Goal: Information Seeking & Learning: Check status

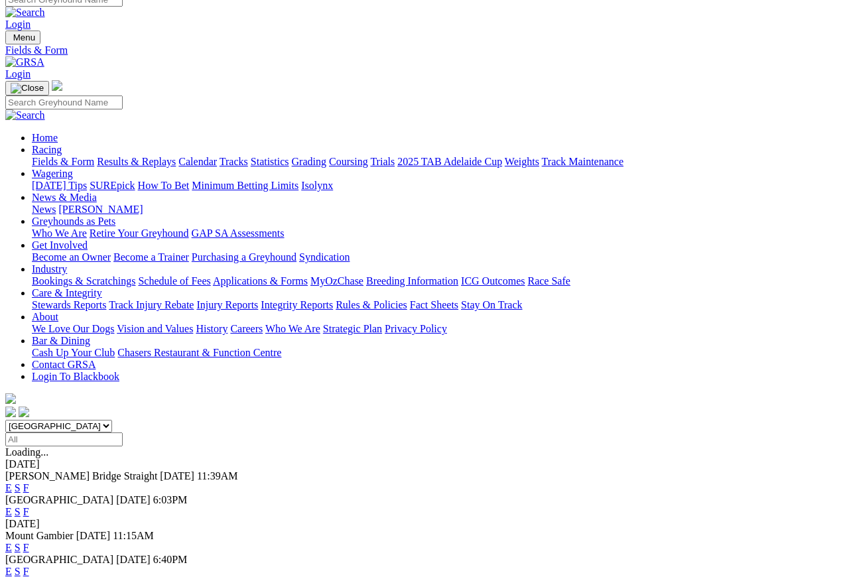
scroll to position [12, 0]
click at [29, 507] on link "F" at bounding box center [26, 512] width 6 height 11
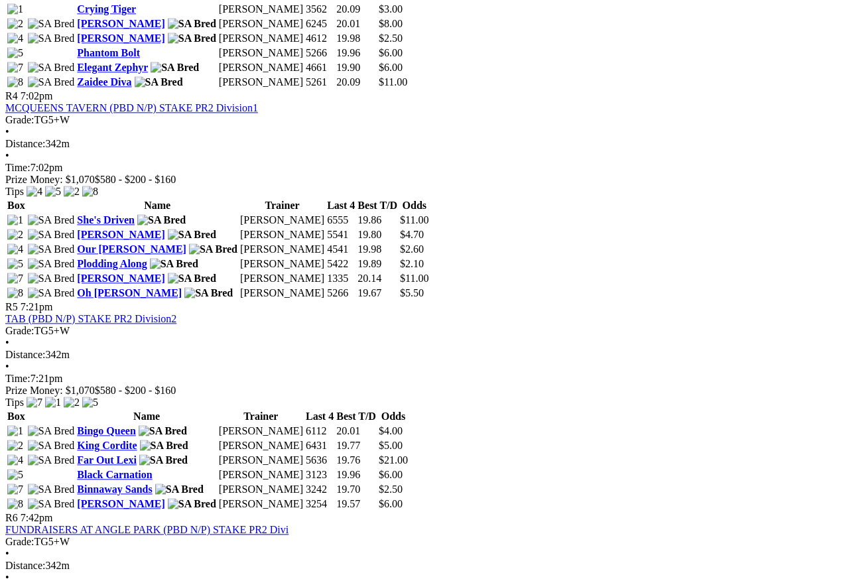
scroll to position [1245, 0]
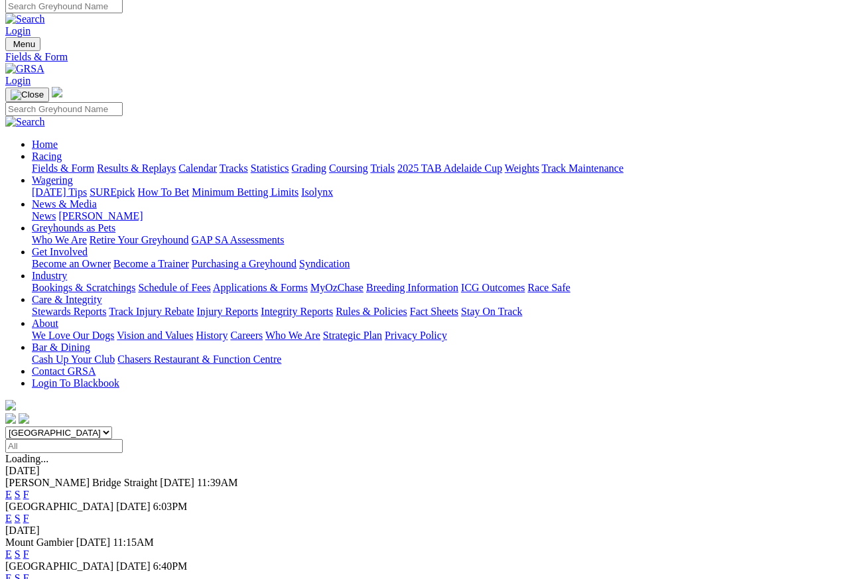
scroll to position [6, 0]
click at [29, 515] on link "F" at bounding box center [26, 577] width 6 height 11
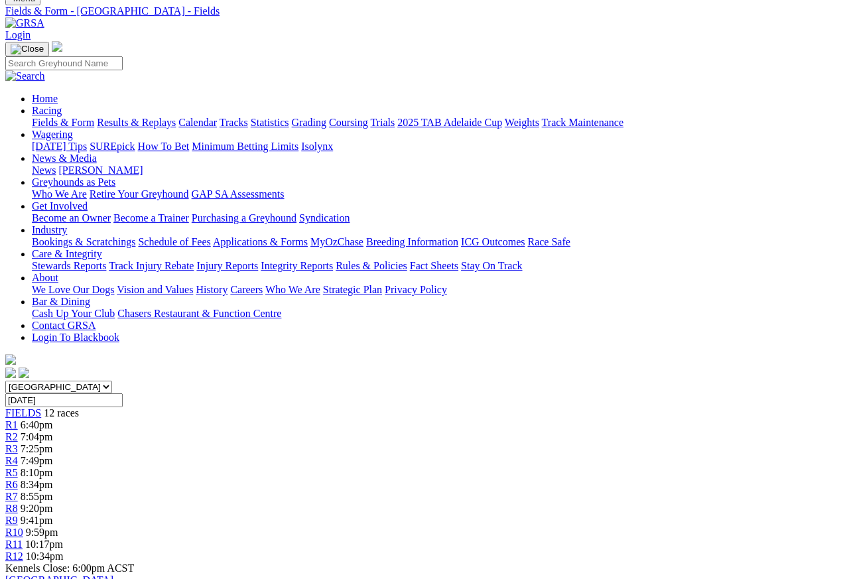
scroll to position [48, 0]
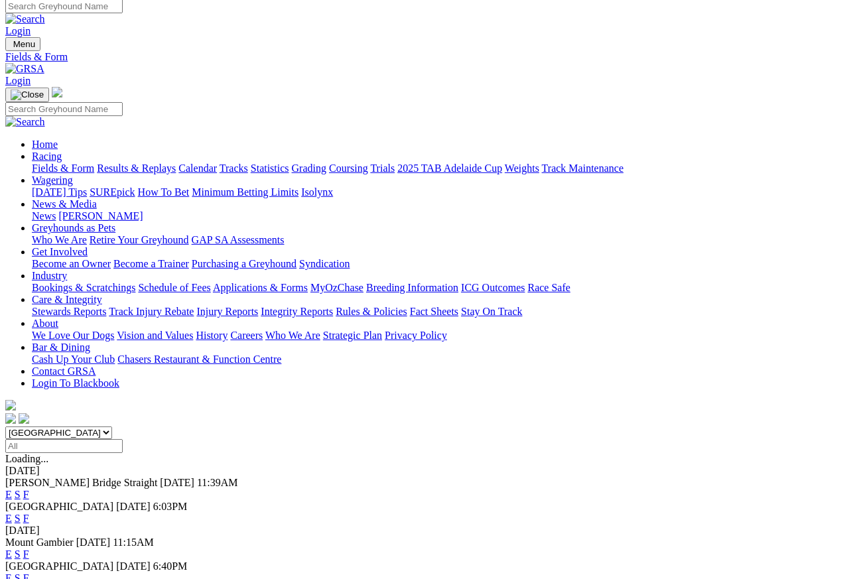
scroll to position [6, 0]
click at [155, 162] on link "Results & Replays" at bounding box center [136, 167] width 79 height 11
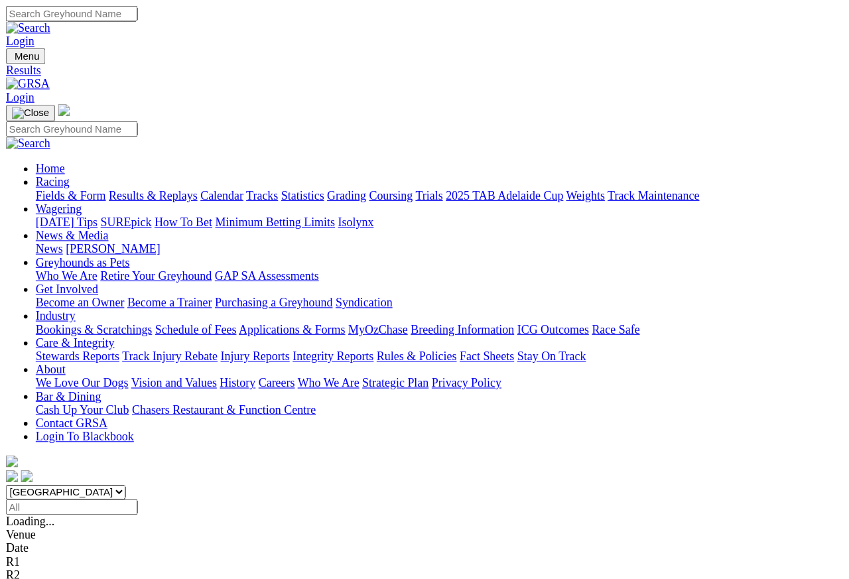
scroll to position [6, 0]
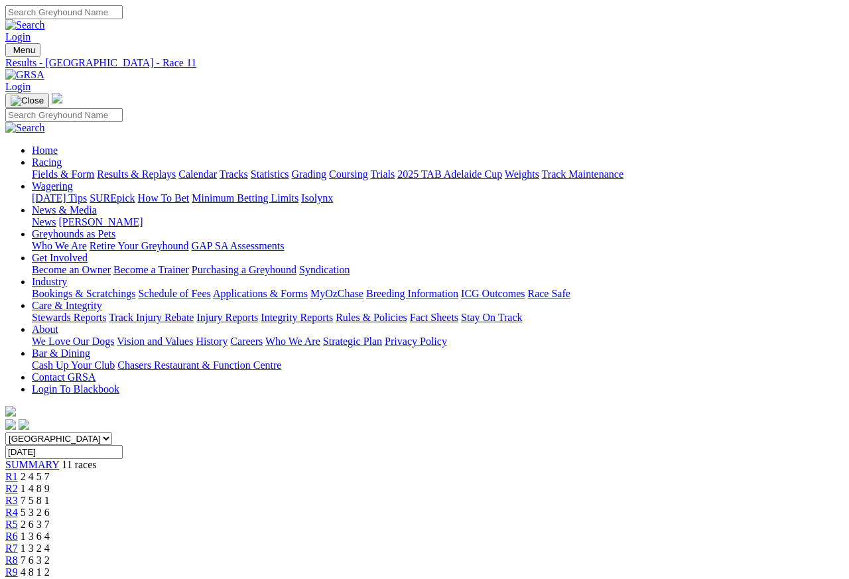
scroll to position [6, 0]
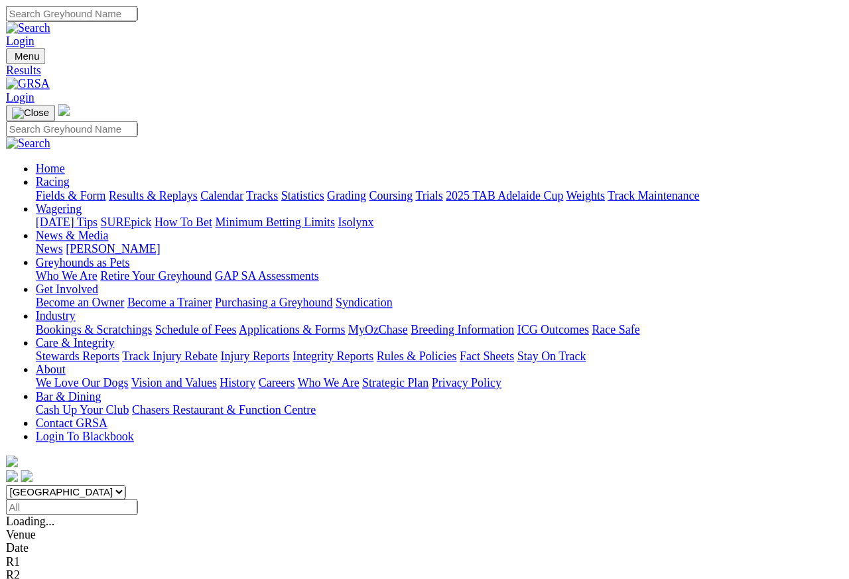
scroll to position [12, 0]
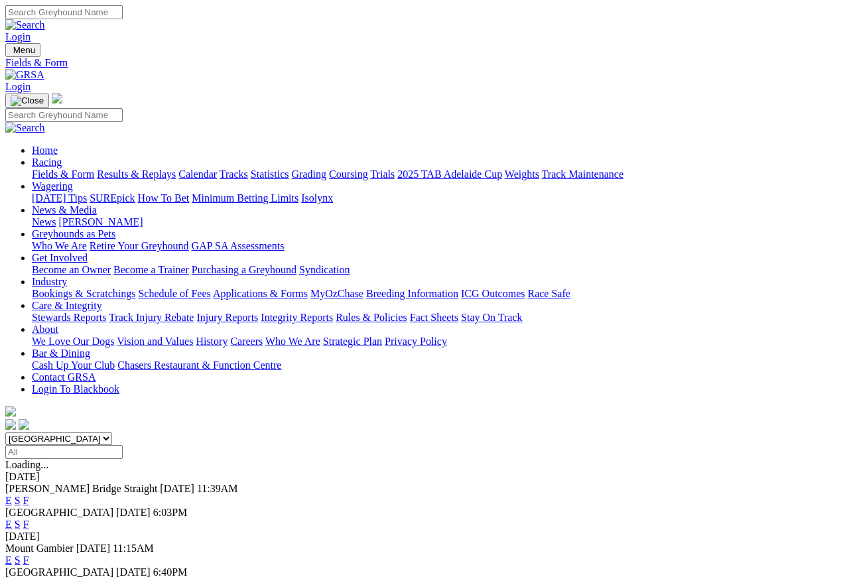
scroll to position [6, 0]
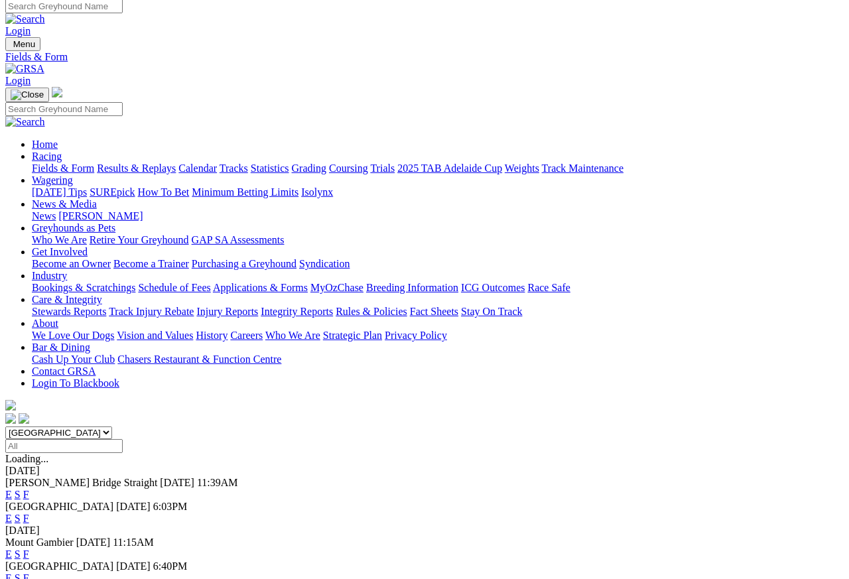
click at [102, 294] on link "Care & Integrity" at bounding box center [67, 299] width 70 height 11
click at [333, 306] on link "Integrity Reports" at bounding box center [297, 311] width 72 height 11
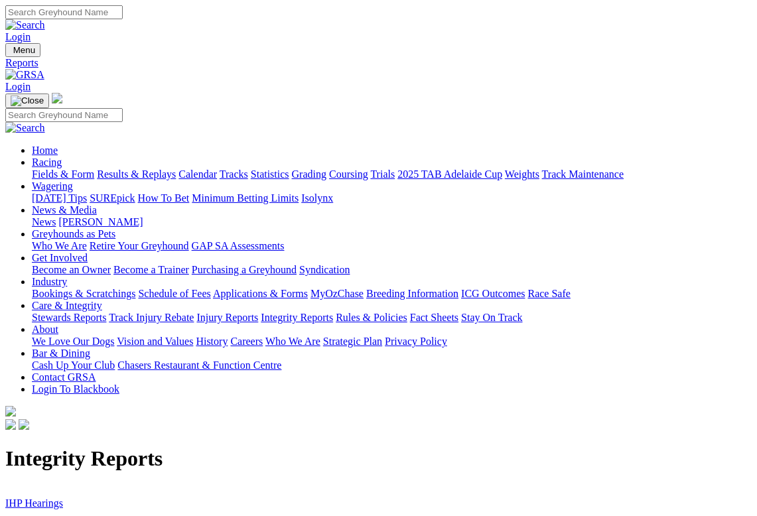
click at [45, 497] on link "IHP Hearings" at bounding box center [34, 502] width 58 height 11
